Goal: Answer question/provide support: Share knowledge or assist other users

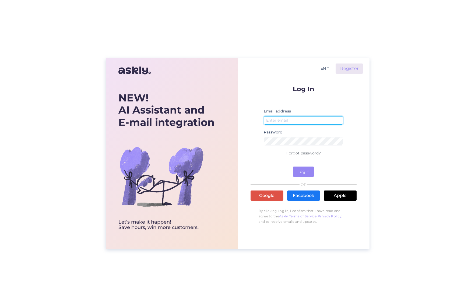
click at [316, 122] on input "email" at bounding box center [304, 120] width 80 height 8
type input "[EMAIL_ADDRESS][DOMAIN_NAME]"
click at [299, 172] on button "Login" at bounding box center [303, 172] width 21 height 10
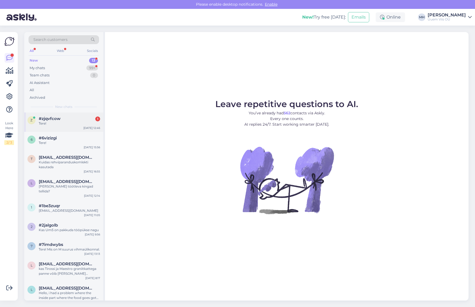
click at [71, 123] on div "Tere!" at bounding box center [69, 123] width 61 height 5
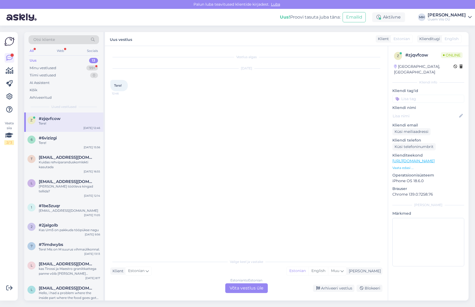
click at [254, 289] on div "Estonian to Estonian Võta vestlus üle" at bounding box center [246, 288] width 43 height 10
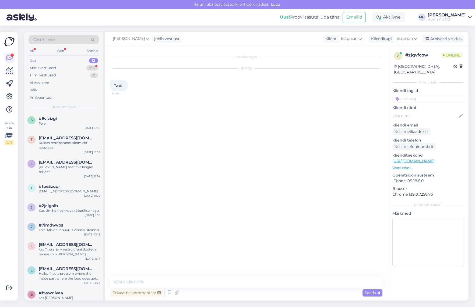
drag, startPoint x: 228, startPoint y: 272, endPoint x: 231, endPoint y: 284, distance: 12.5
click at [229, 274] on div "Vestlus algas [DATE] Tere! 12:46 Privaatne kommentaar Saada" at bounding box center [246, 173] width 283 height 255
click at [231, 284] on textarea at bounding box center [246, 281] width 272 height 11
type textarea "Tere! Kuidas saame aidata?"
click at [407, 166] on p "Vaata edasi ..." at bounding box center [428, 168] width 72 height 5
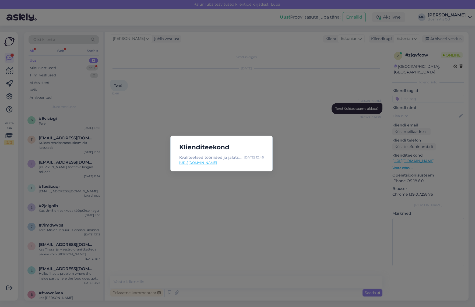
click at [250, 118] on div "Klienditeekond Kvaliteetsed tööriided ja jalatsid - Uuem Viis - Kogu pere valik…" at bounding box center [237, 153] width 475 height 307
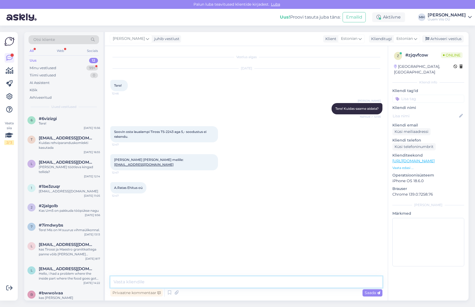
click at [277, 281] on textarea at bounding box center [246, 281] width 272 height 11
type textarea "[PERSON_NAME] sooduskoodi täpsemalt kasutate?"
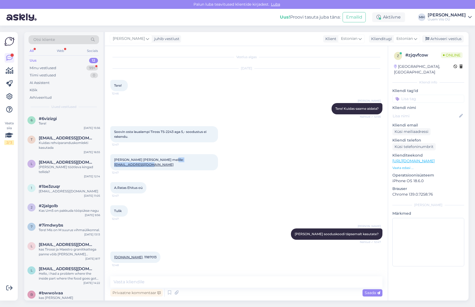
drag, startPoint x: 165, startPoint y: 162, endPoint x: 202, endPoint y: 162, distance: 36.3
click at [202, 162] on div "[PERSON_NAME] [PERSON_NAME] meilile: [EMAIL_ADDRESS][DOMAIN_NAME] 12:47" at bounding box center [164, 162] width 108 height 16
click at [200, 162] on div "[PERSON_NAME] [PERSON_NAME] meilile: [EMAIL_ADDRESS][DOMAIN_NAME] 12:47" at bounding box center [164, 162] width 108 height 16
drag, startPoint x: 199, startPoint y: 160, endPoint x: 167, endPoint y: 164, distance: 32.5
click at [167, 164] on div "[PERSON_NAME] [PERSON_NAME] meilile: [EMAIL_ADDRESS][DOMAIN_NAME] 12:47" at bounding box center [164, 162] width 108 height 16
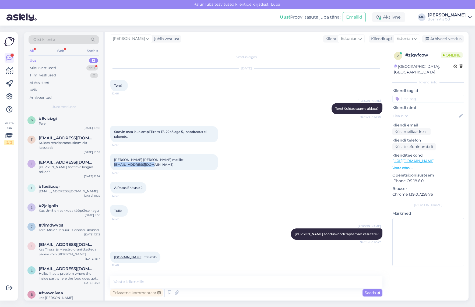
copy link "[EMAIL_ADDRESS][DOMAIN_NAME]"
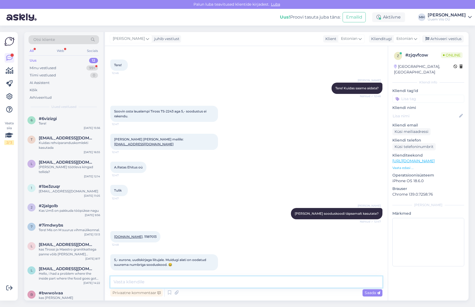
click at [306, 286] on textarea at bounding box center [246, 281] width 272 height 11
paste textarea "[EMAIL_ADDRESS][DOMAIN_NAME]"
type textarea "um5-5alla sooduskood peaks kehtima [PERSON_NAME]"
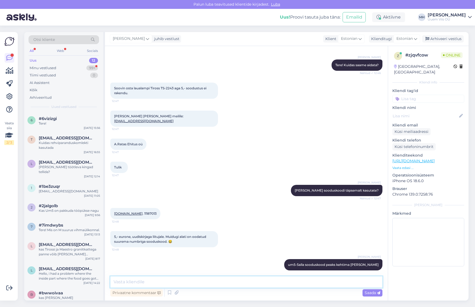
type textarea "k"
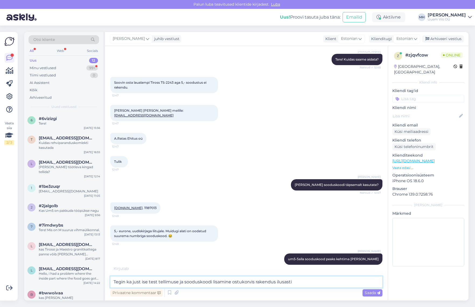
type textarea "Tegin ka just ise test tellimuse ja sooduskoodi lisamine ostukorvis rakendus il…"
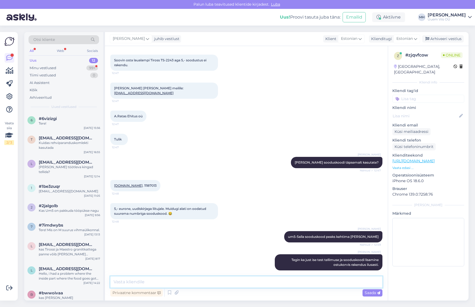
click at [290, 286] on textarea at bounding box center [246, 281] width 272 height 11
type textarea "Hetkel [PERSON_NAME] laualambid -30% kampaanias."
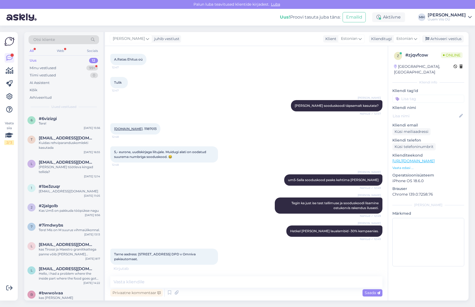
scroll to position [123, 0]
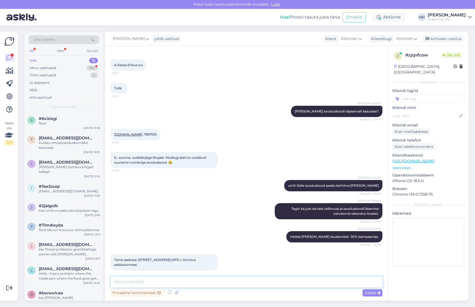
click at [255, 281] on textarea at bounding box center [246, 281] width 272 height 11
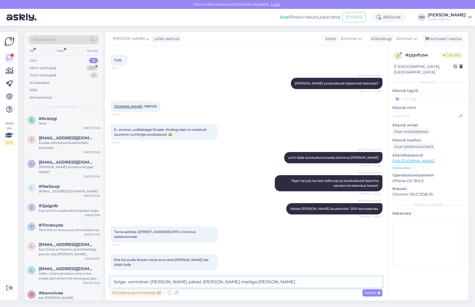
type textarea "Selge, vormistan [PERSON_NAME] pärast [PERSON_NAME] meiliga [PERSON_NAME]."
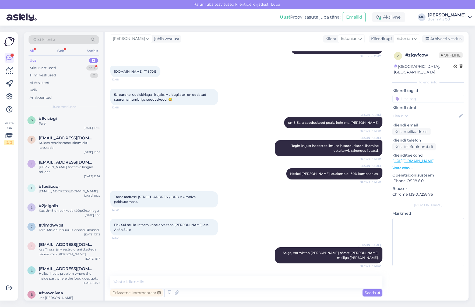
scroll to position [197, 0]
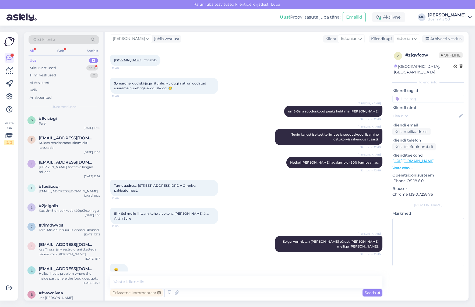
drag, startPoint x: 251, startPoint y: 288, endPoint x: 252, endPoint y: 279, distance: 8.9
click at [251, 288] on div "Privaatne kommentaar Saada" at bounding box center [246, 293] width 272 height 10
click at [253, 279] on textarea at bounding box center [246, 281] width 272 height 11
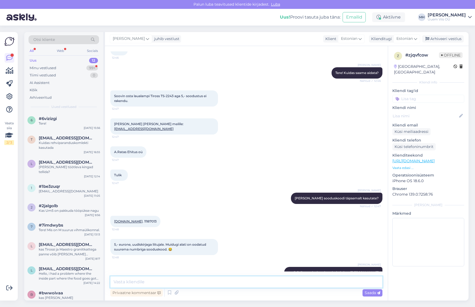
scroll to position [36, 0]
drag, startPoint x: 199, startPoint y: 125, endPoint x: 167, endPoint y: 131, distance: 32.8
click at [167, 131] on div "[PERSON_NAME] [PERSON_NAME] meilile: [EMAIL_ADDRESS][DOMAIN_NAME] 12:47" at bounding box center [246, 127] width 272 height 28
copy link "[EMAIL_ADDRESS][DOMAIN_NAME]"
click at [253, 116] on div "[PERSON_NAME] [PERSON_NAME] meilile: [EMAIL_ADDRESS][DOMAIN_NAME] 12:47" at bounding box center [246, 127] width 272 height 28
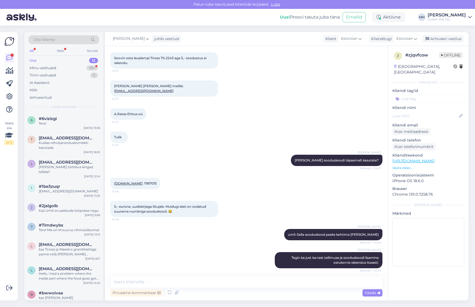
scroll to position [62, 0]
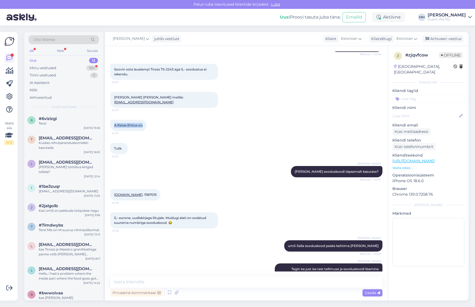
drag, startPoint x: 138, startPoint y: 120, endPoint x: 114, endPoint y: 121, distance: 24.5
click at [114, 121] on div "A.Ratas Ehitus oü 12:47" at bounding box center [128, 125] width 36 height 11
copy span "A.Ratas Ehitus oü"
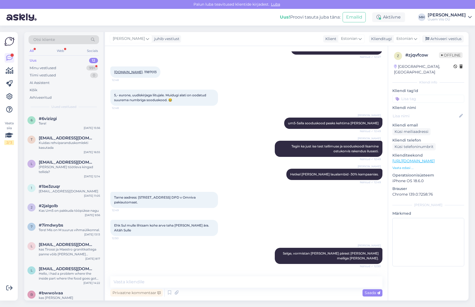
scroll to position [197, 0]
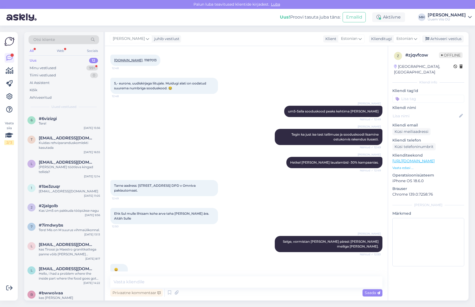
drag, startPoint x: 138, startPoint y: 180, endPoint x: 153, endPoint y: 187, distance: 16.3
click at [153, 187] on div "Tarne aadress: [STREET_ADDRESS] DPD v Omniva pakiautomaat. 12:49" at bounding box center [164, 188] width 108 height 16
copy span "Tallinna mnt 1, Haapsalu DPD v Omniva pakiautomaat."
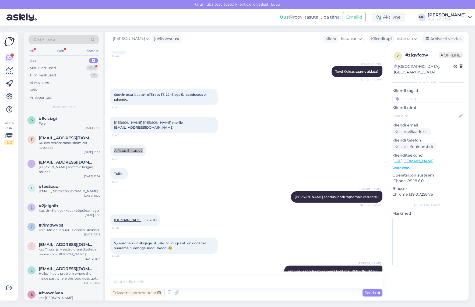
scroll to position [36, 0]
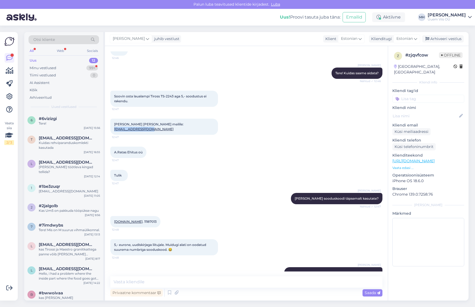
drag, startPoint x: 199, startPoint y: 127, endPoint x: 166, endPoint y: 128, distance: 33.1
click at [166, 128] on div "[PERSON_NAME] [PERSON_NAME] meilile: [EMAIL_ADDRESS][DOMAIN_NAME] 12:47" at bounding box center [164, 127] width 108 height 16
copy link "[EMAIL_ADDRESS][DOMAIN_NAME]"
click at [56, 67] on div "Minu vestlused 99+" at bounding box center [64, 68] width 71 height 8
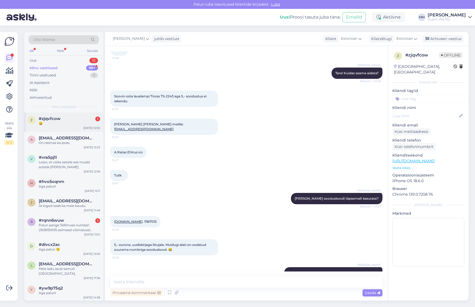
click at [70, 129] on div "z #zjqvfcow 1 😀 [DATE] 12:50" at bounding box center [63, 122] width 79 height 19
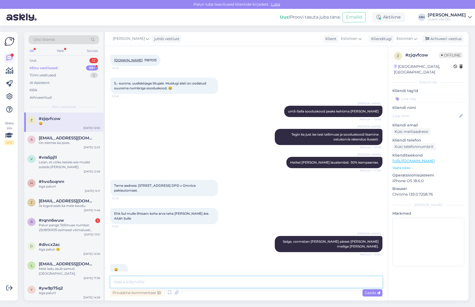
click at [286, 285] on textarea at bounding box center [246, 281] width 272 height 11
click at [61, 60] on div "Uus 12" at bounding box center [64, 61] width 71 height 8
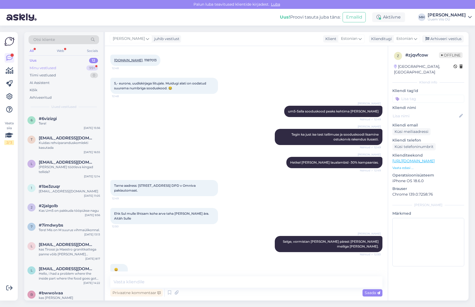
click at [61, 68] on div "Minu vestlused 99+" at bounding box center [64, 68] width 71 height 8
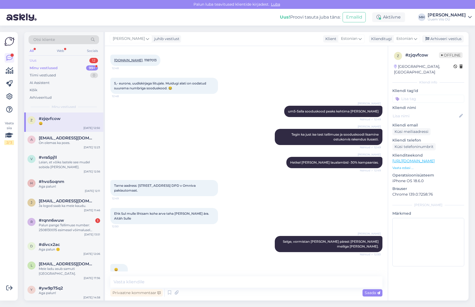
click at [62, 62] on div "Uus 12" at bounding box center [64, 61] width 71 height 8
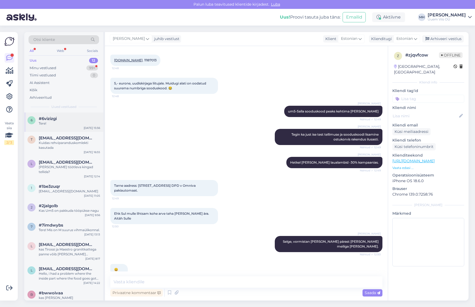
click at [65, 127] on div "6 #6vizizgi Tere! [DATE] 15:56" at bounding box center [63, 122] width 79 height 19
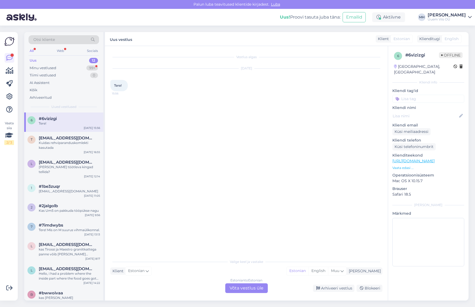
click at [70, 111] on div "Otsi kliente All Web Socials Uus 12 Minu vestlused 99+ Tiimi vestlused 0 AI Ass…" at bounding box center [63, 72] width 79 height 80
click at [61, 51] on div "Web" at bounding box center [60, 50] width 9 height 7
click at [30, 51] on div "All" at bounding box center [32, 50] width 6 height 7
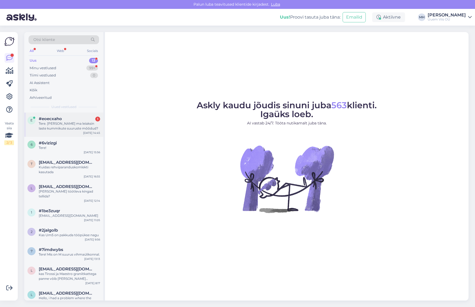
click at [53, 127] on div "Tere. [PERSON_NAME] ma leiaksin laste kummikute suuruste mõõdud?" at bounding box center [69, 126] width 61 height 10
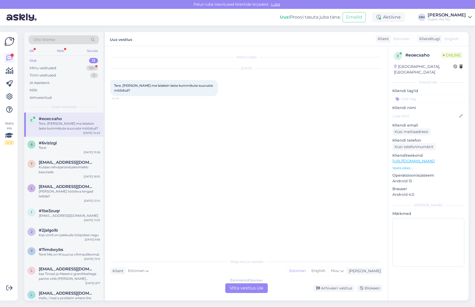
click at [252, 289] on div "Estonian to Estonian Võta vestlus üle" at bounding box center [246, 288] width 43 height 10
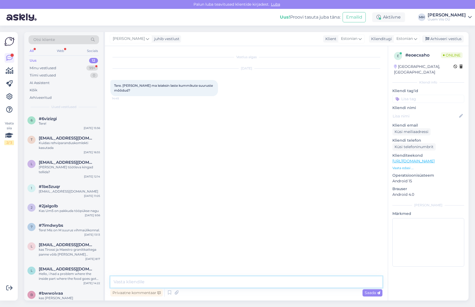
click at [246, 282] on textarea at bounding box center [246, 281] width 272 height 11
type textarea "Tere"
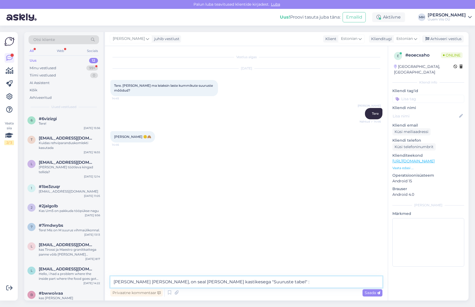
type textarea "[PERSON_NAME] [PERSON_NAME], on seal [PERSON_NAME] kastikesega "Suuruste tabel"…"
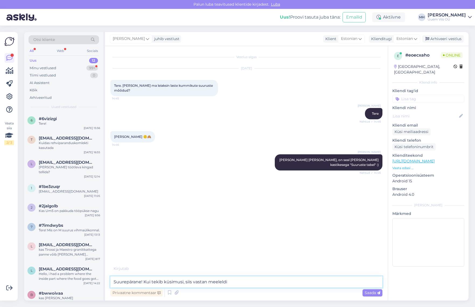
type textarea "Suurepärane! Kui tekib küsimusi, siis vastan meeleldi."
